Goal: Download file/media

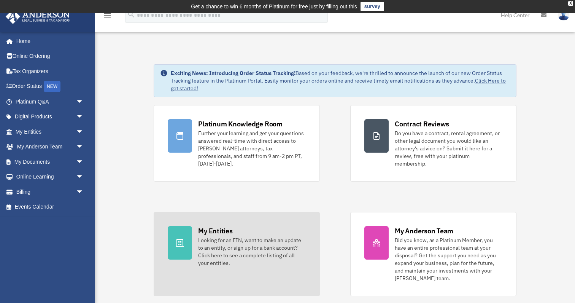
click at [193, 228] on link "My Entities Looking for an EIN, want to make an update to an entity, or sign up…" at bounding box center [237, 254] width 166 height 84
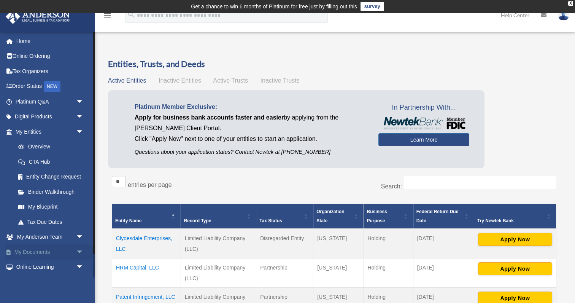
click at [47, 249] on link "My Documents arrow_drop_down" at bounding box center [50, 251] width 90 height 15
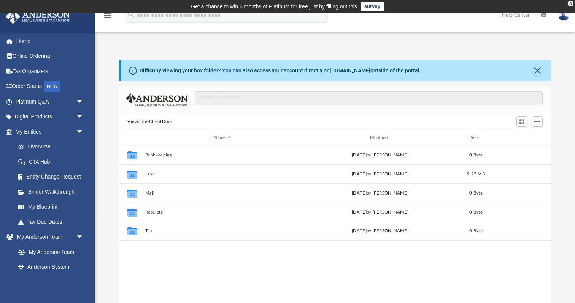
scroll to position [0, 0]
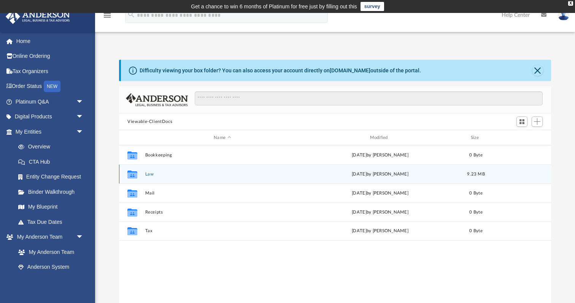
click at [151, 177] on div "Collaborated Folder Law today by Marielle Palivino 9.23 MB" at bounding box center [335, 173] width 432 height 19
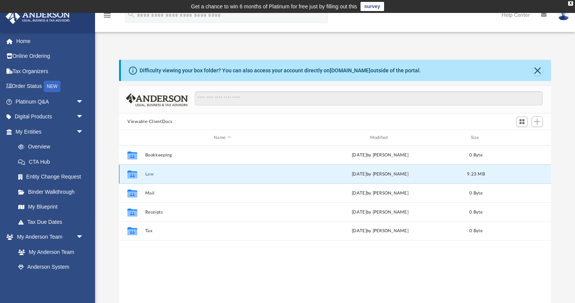
click at [150, 175] on button "Law" at bounding box center [222, 173] width 154 height 5
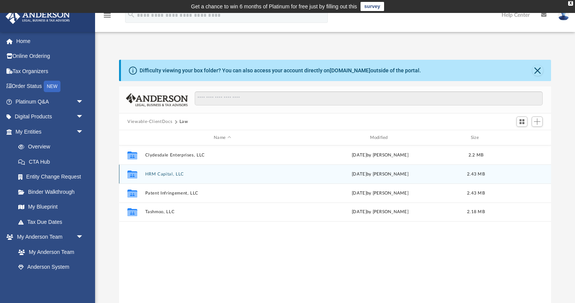
click at [136, 174] on icon "grid" at bounding box center [132, 175] width 10 height 6
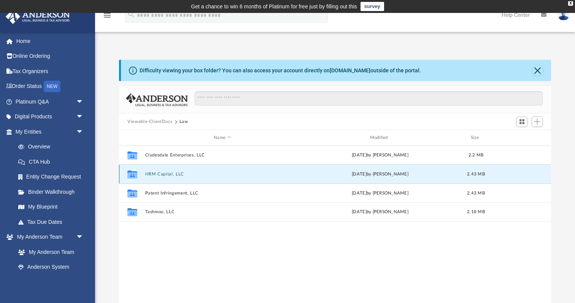
click at [162, 174] on button "HRM Capital, LLC" at bounding box center [222, 173] width 154 height 5
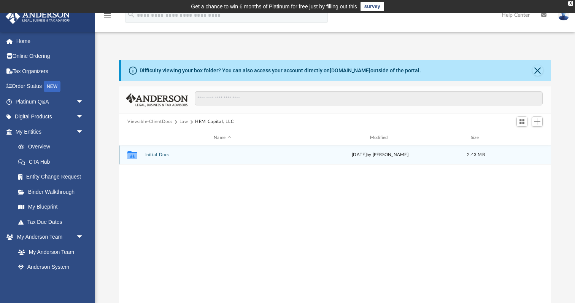
click at [158, 155] on button "Initial Docs" at bounding box center [222, 154] width 154 height 5
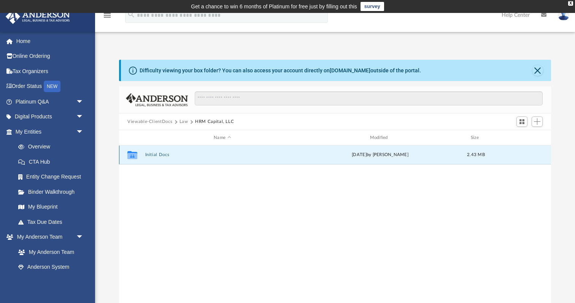
click at [158, 155] on button "Initial Docs" at bounding box center [222, 154] width 154 height 5
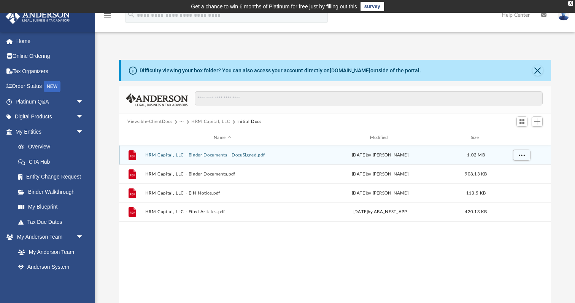
click at [133, 156] on icon "grid" at bounding box center [132, 155] width 5 height 2
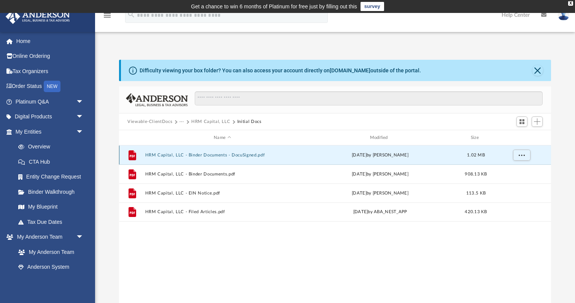
click at [133, 156] on icon "grid" at bounding box center [132, 155] width 5 height 2
click at [131, 156] on icon "grid" at bounding box center [132, 155] width 8 height 10
click at [157, 154] on button "HRM Capital, LLC - Binder Documents - DocuSigned.pdf" at bounding box center [222, 154] width 154 height 5
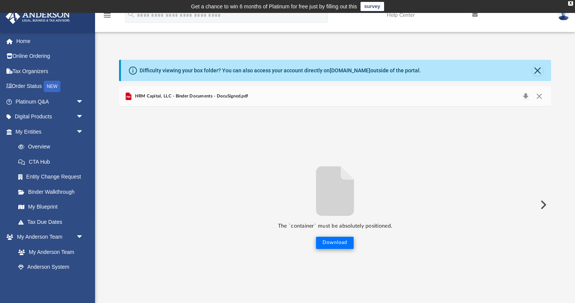
click at [333, 242] on button "Download" at bounding box center [335, 242] width 38 height 12
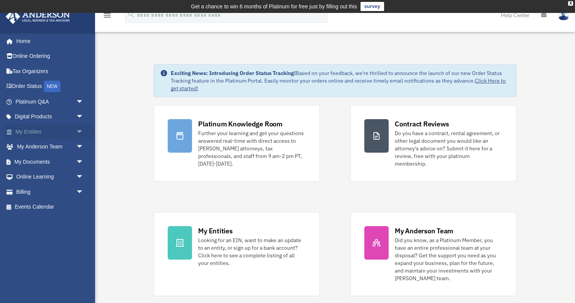
click at [81, 129] on span "arrow_drop_down" at bounding box center [83, 132] width 15 height 16
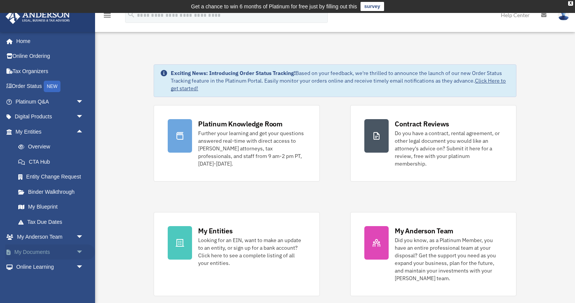
click at [51, 249] on link "My Documents arrow_drop_down" at bounding box center [50, 251] width 90 height 15
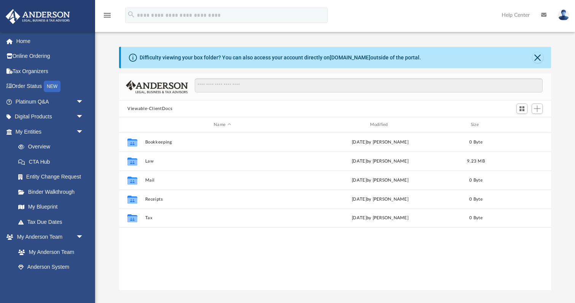
scroll to position [173, 432]
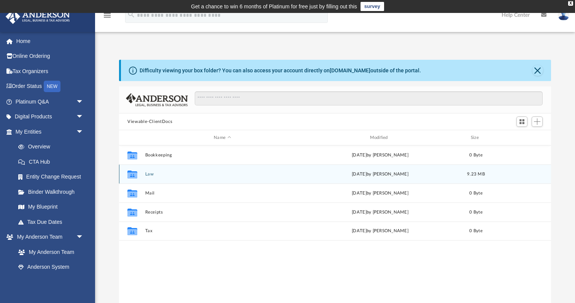
click at [133, 172] on icon "grid" at bounding box center [132, 175] width 10 height 6
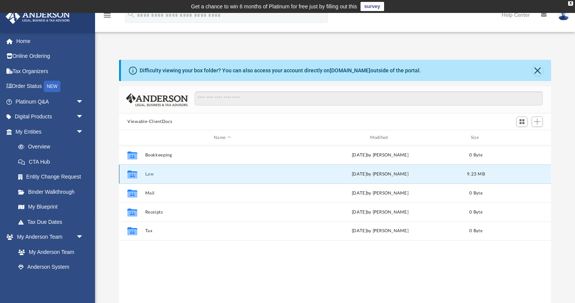
click at [133, 172] on icon "grid" at bounding box center [132, 175] width 10 height 6
click at [152, 176] on button "Law" at bounding box center [222, 173] width 154 height 5
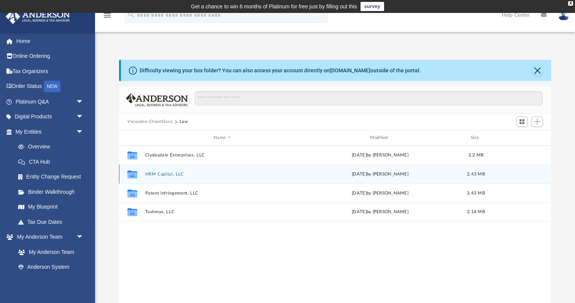
click at [173, 175] on button "HRM Capital, LLC" at bounding box center [222, 173] width 154 height 5
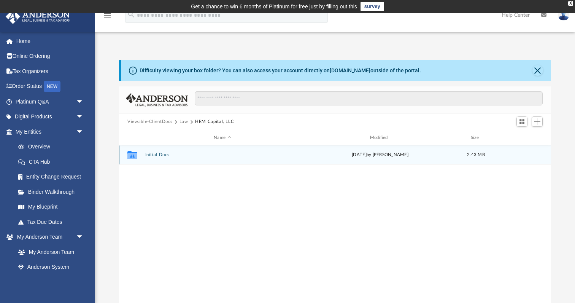
click at [162, 157] on div "Collaborated Folder Initial Docs today by Marielle Palivino 2.43 MB" at bounding box center [335, 154] width 432 height 19
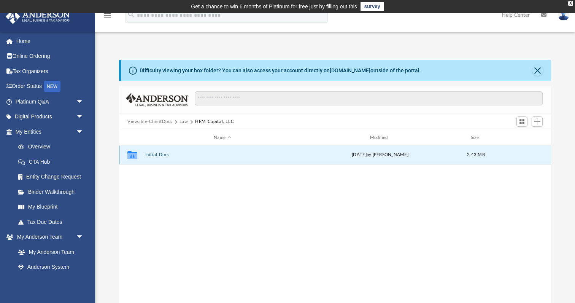
click at [162, 154] on button "Initial Docs" at bounding box center [222, 154] width 154 height 5
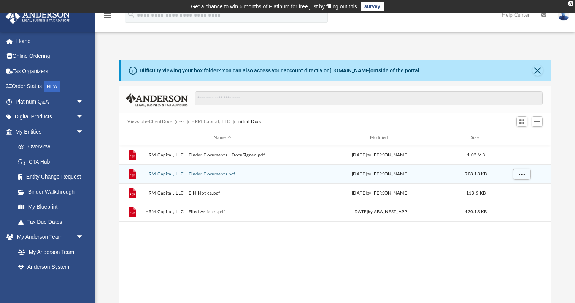
click at [161, 173] on button "HRM Capital, LLC - Binder Documents.pdf" at bounding box center [222, 173] width 154 height 5
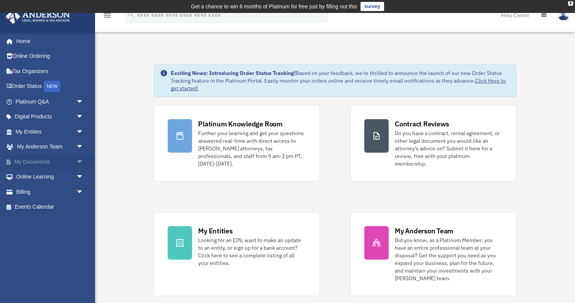
click at [79, 159] on span "arrow_drop_down" at bounding box center [83, 162] width 15 height 16
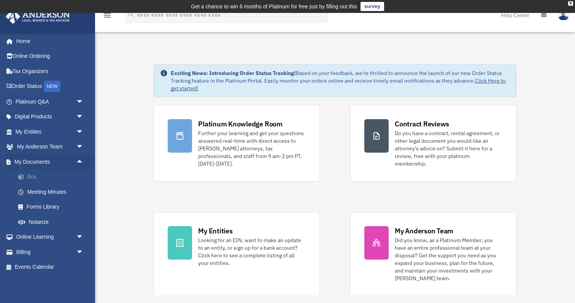
click at [35, 175] on link "Box" at bounding box center [53, 176] width 84 height 15
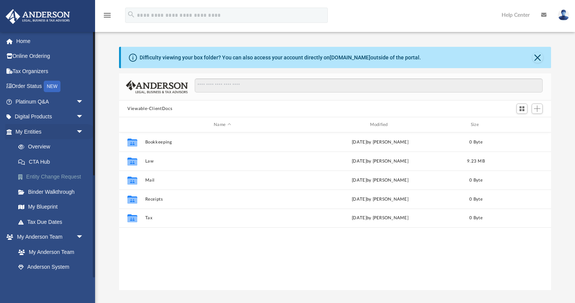
scroll to position [173, 432]
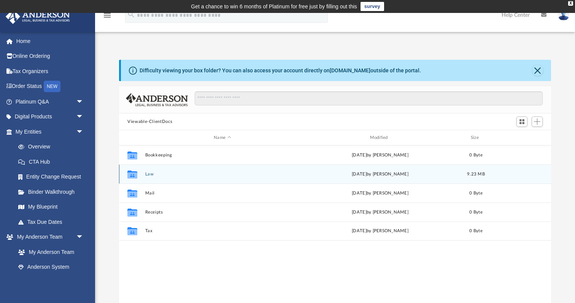
click at [152, 174] on button "Law" at bounding box center [222, 173] width 154 height 5
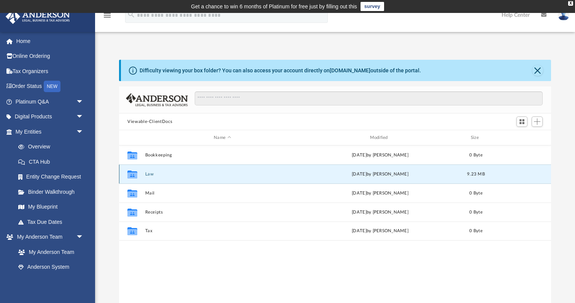
click at [152, 174] on button "Law" at bounding box center [222, 173] width 154 height 5
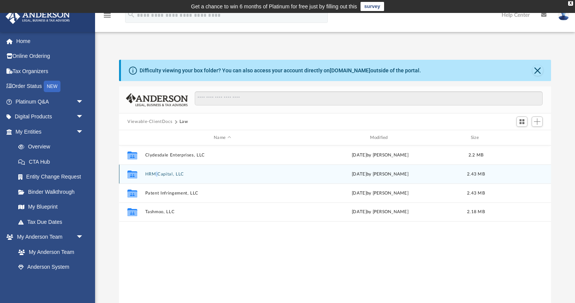
click at [152, 174] on button "HRM Capital, LLC" at bounding box center [222, 173] width 154 height 5
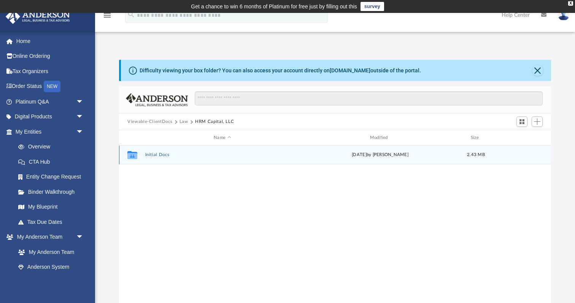
click at [164, 156] on button "Initial Docs" at bounding box center [222, 154] width 154 height 5
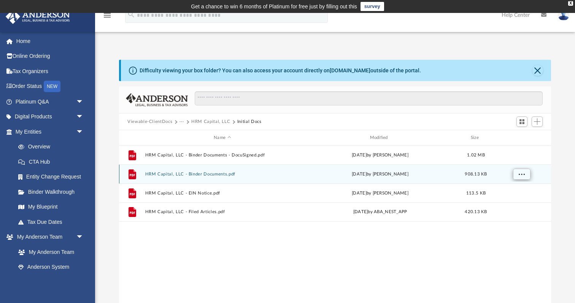
click at [520, 172] on span "More options" at bounding box center [521, 173] width 6 height 4
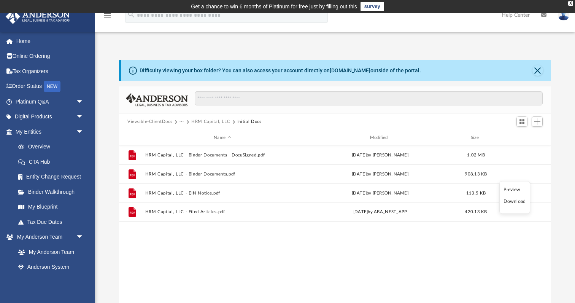
click at [513, 202] on li "Download" at bounding box center [514, 201] width 22 height 8
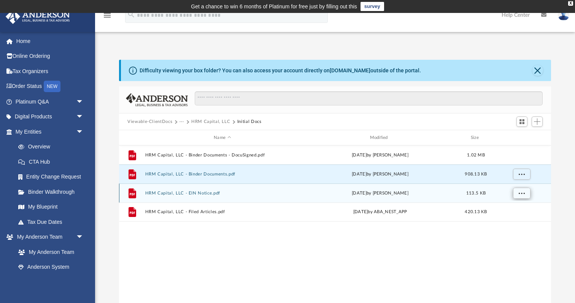
click at [524, 195] on span "More options" at bounding box center [521, 192] width 6 height 4
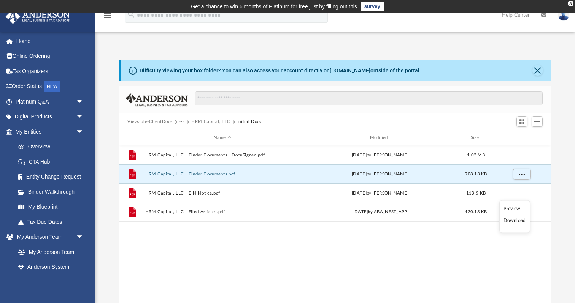
click at [515, 221] on li "Download" at bounding box center [514, 220] width 22 height 8
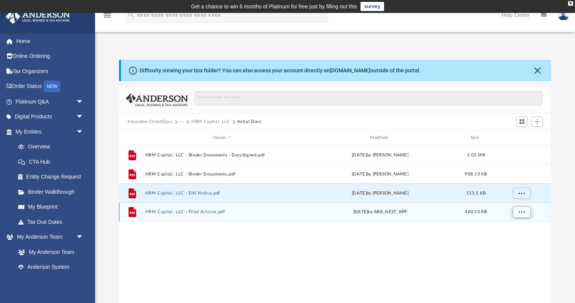
click at [522, 211] on span "More options" at bounding box center [521, 211] width 6 height 4
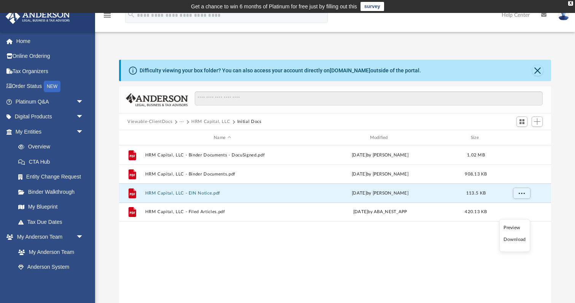
click at [517, 239] on li "Download" at bounding box center [514, 239] width 22 height 8
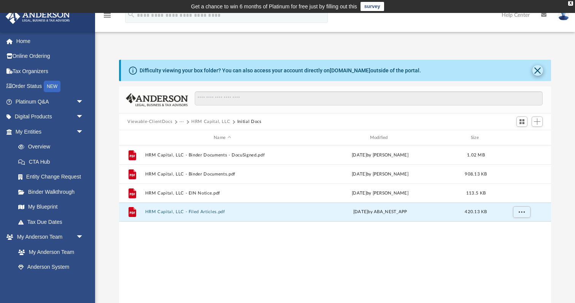
click at [537, 68] on button "Close" at bounding box center [537, 70] width 11 height 11
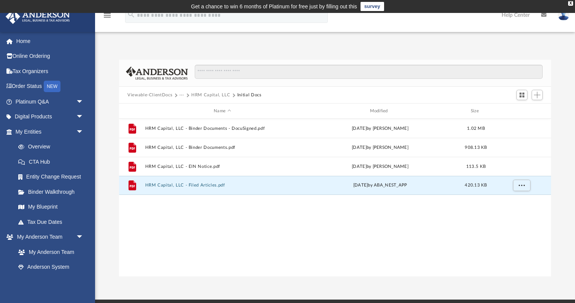
click at [339, 229] on div "File HRM Capital, LLC - Binder Documents - DocuSigned.pdf today by Marielle Pal…" at bounding box center [335, 198] width 432 height 158
